Goal: Navigation & Orientation: Understand site structure

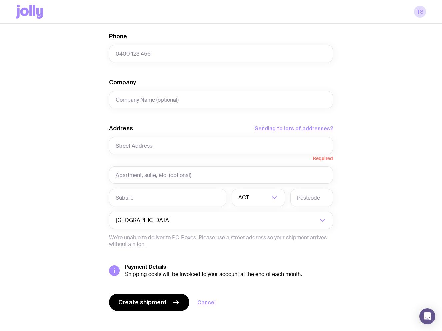
click at [37, 15] on icon at bounding box center [29, 12] width 27 height 14
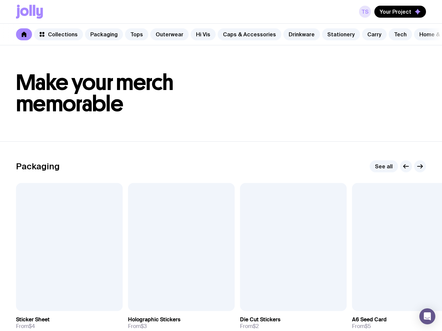
click at [367, 11] on link "TS" at bounding box center [365, 12] width 12 height 12
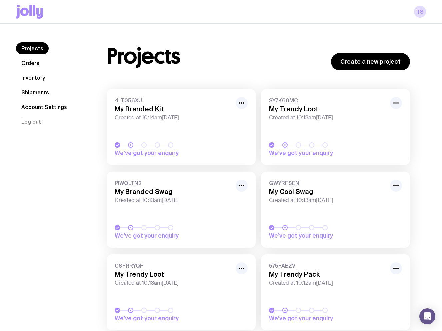
click at [35, 93] on link "Shipments" at bounding box center [35, 92] width 38 height 12
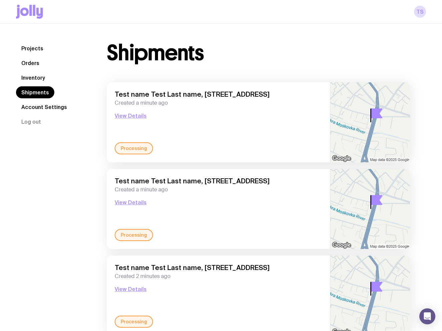
click at [38, 75] on link "Inventory" at bounding box center [33, 78] width 34 height 12
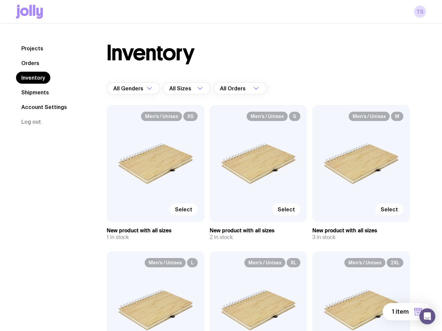
click at [34, 91] on link "Shipments" at bounding box center [35, 92] width 38 height 12
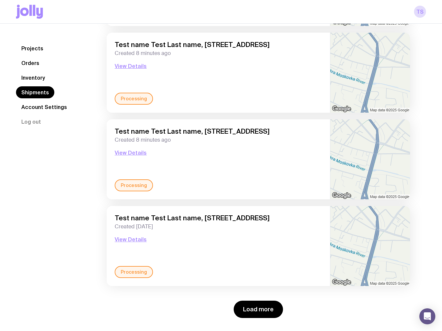
scroll to position [834, 0]
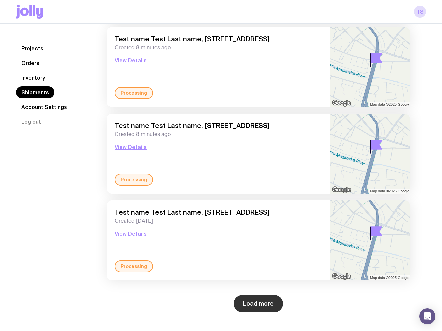
click at [264, 299] on button "Load more" at bounding box center [257, 303] width 49 height 17
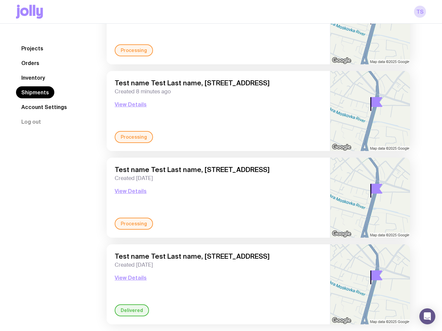
scroll to position [896, 0]
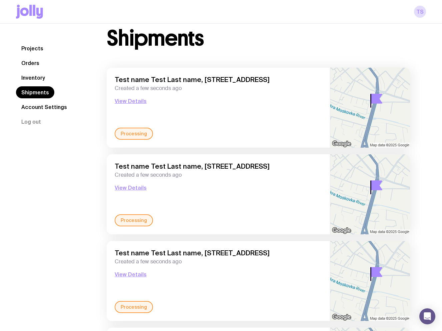
scroll to position [0, 0]
